Goal: Register for event/course

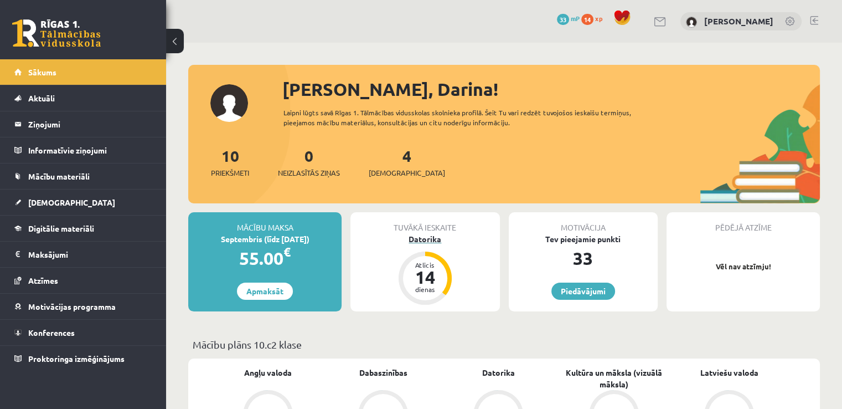
click at [431, 240] on div "Datorika" at bounding box center [424, 239] width 149 height 12
click at [432, 237] on div "Datorika" at bounding box center [424, 239] width 149 height 12
click at [435, 275] on div "14" at bounding box center [425, 277] width 33 height 18
click at [436, 234] on div "Datorika" at bounding box center [424, 239] width 149 height 12
click at [432, 239] on div "Datorika" at bounding box center [424, 239] width 149 height 12
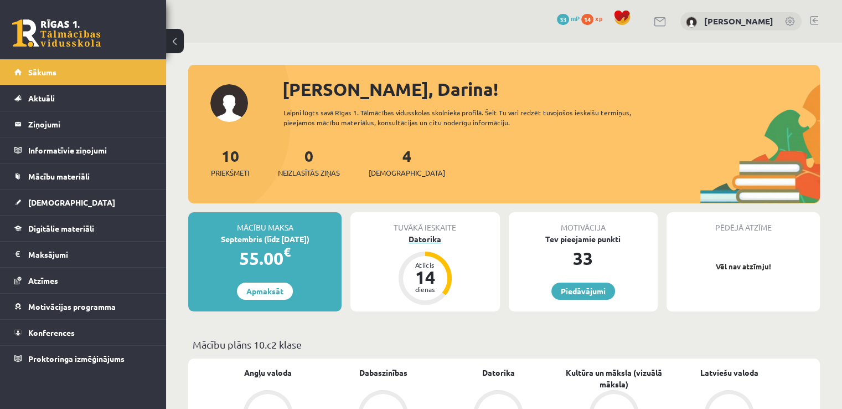
click at [432, 239] on div "Datorika" at bounding box center [424, 239] width 149 height 12
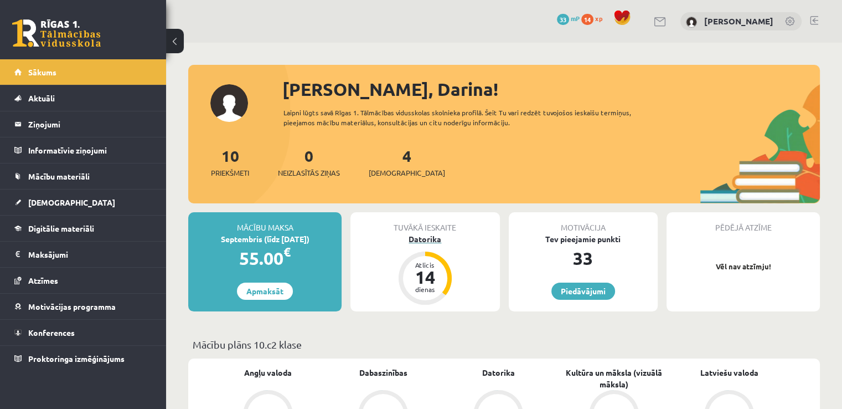
click at [432, 239] on div "Datorika" at bounding box center [424, 239] width 149 height 12
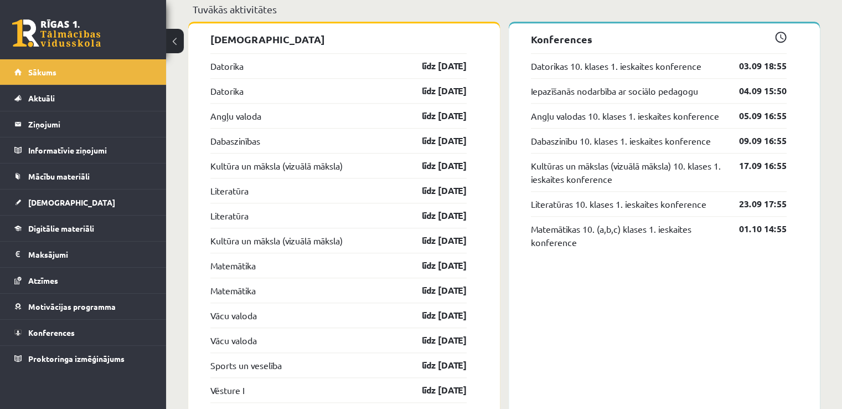
scroll to position [905, 0]
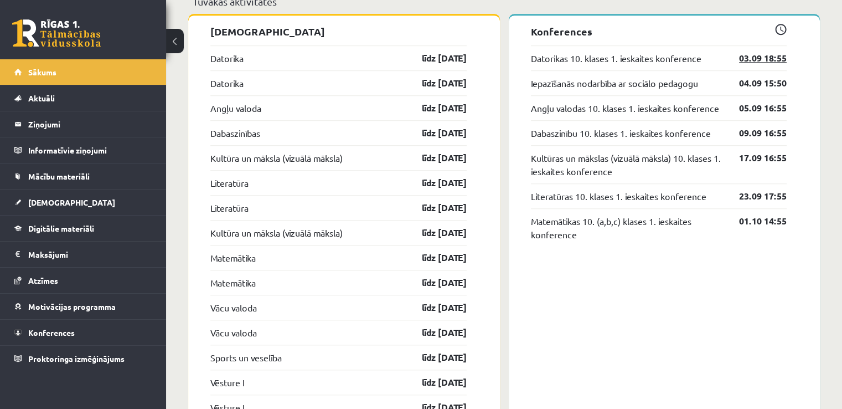
click at [752, 57] on link "03.09 18:55" at bounding box center [754, 57] width 64 height 13
click at [745, 61] on link "03.09 18:55" at bounding box center [754, 57] width 64 height 13
click at [675, 57] on link "Datorikas 10. klases 1. ieskaites konference" at bounding box center [616, 57] width 171 height 13
click at [781, 27] on span at bounding box center [781, 30] width 12 height 12
click at [421, 60] on link "līdz [DATE]" at bounding box center [434, 57] width 64 height 13
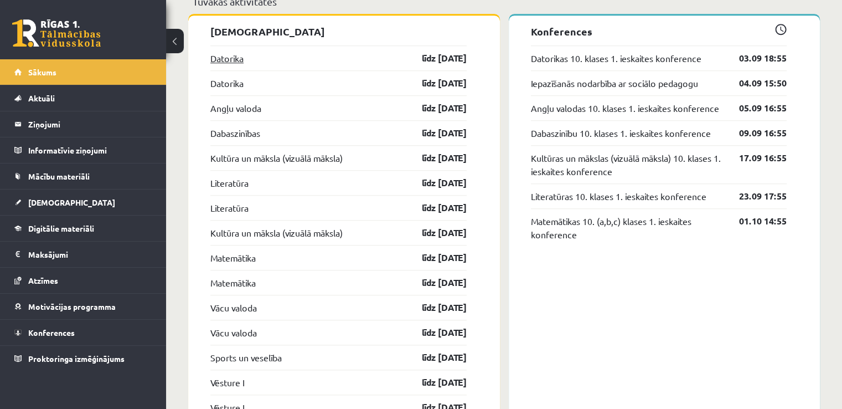
click at [240, 58] on link "Datorika" at bounding box center [226, 57] width 33 height 13
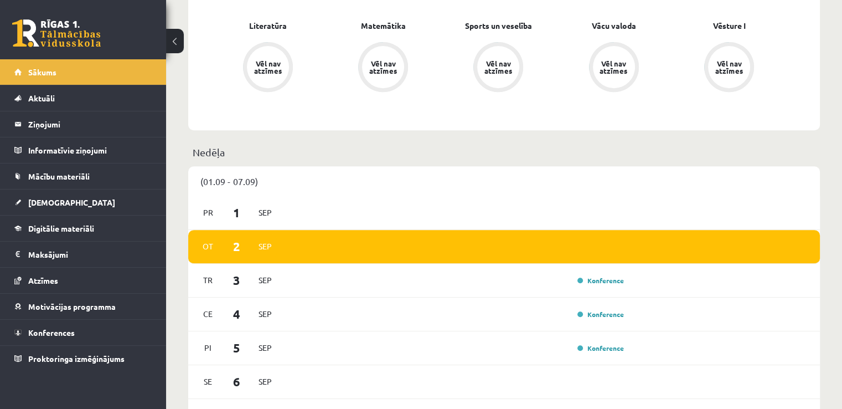
scroll to position [0, 0]
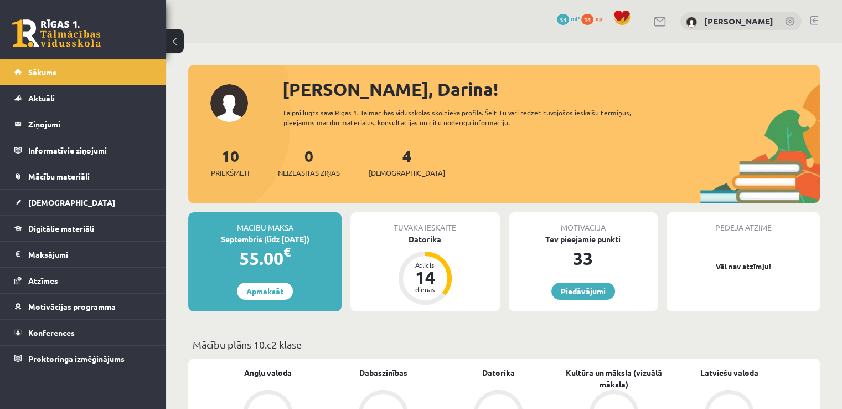
click at [433, 239] on div "Datorika" at bounding box center [424, 239] width 149 height 12
